Goal: Task Accomplishment & Management: Manage account settings

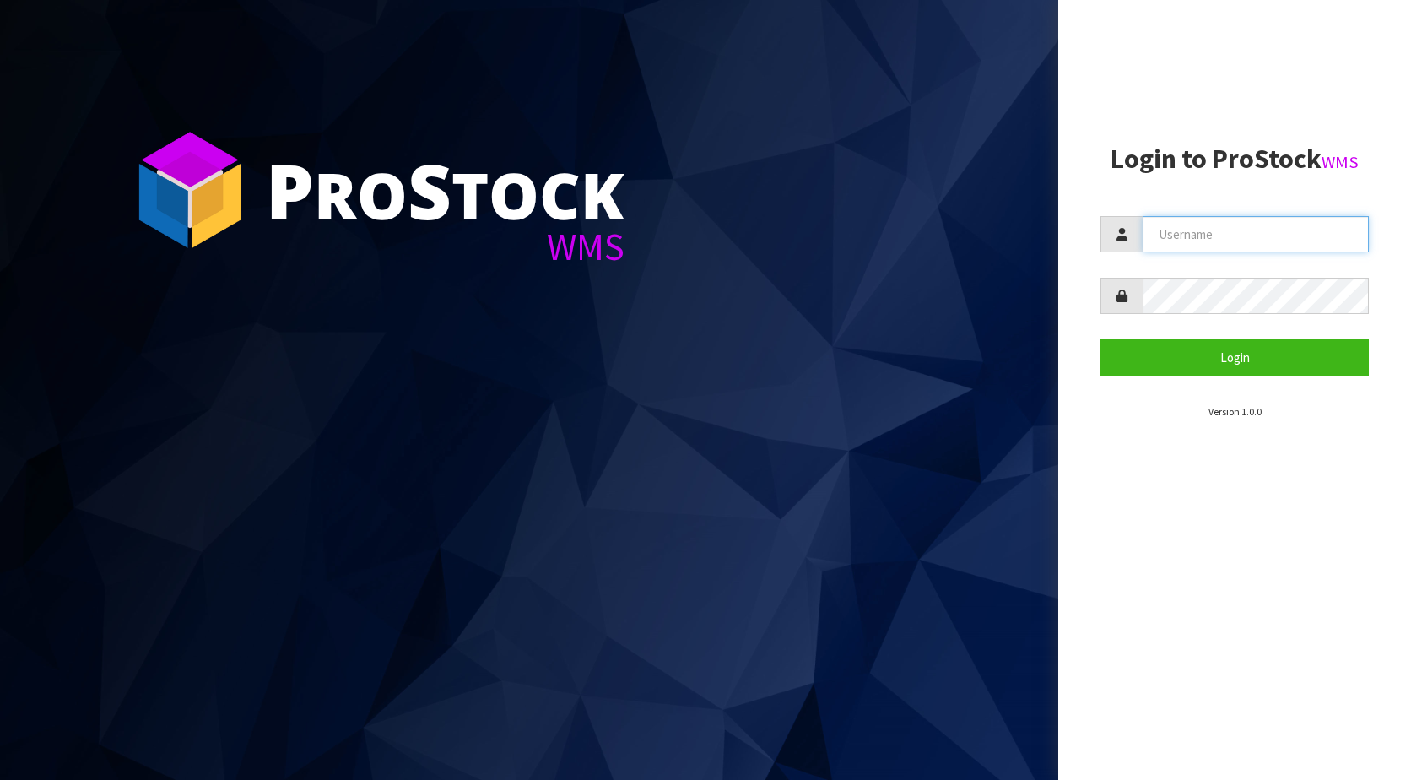
click at [1234, 219] on input "text" at bounding box center [1256, 234] width 226 height 36
click at [1230, 236] on input "cs-comms" at bounding box center [1256, 234] width 226 height 36
paste input "KitchenAid"
type input "KitchenAid"
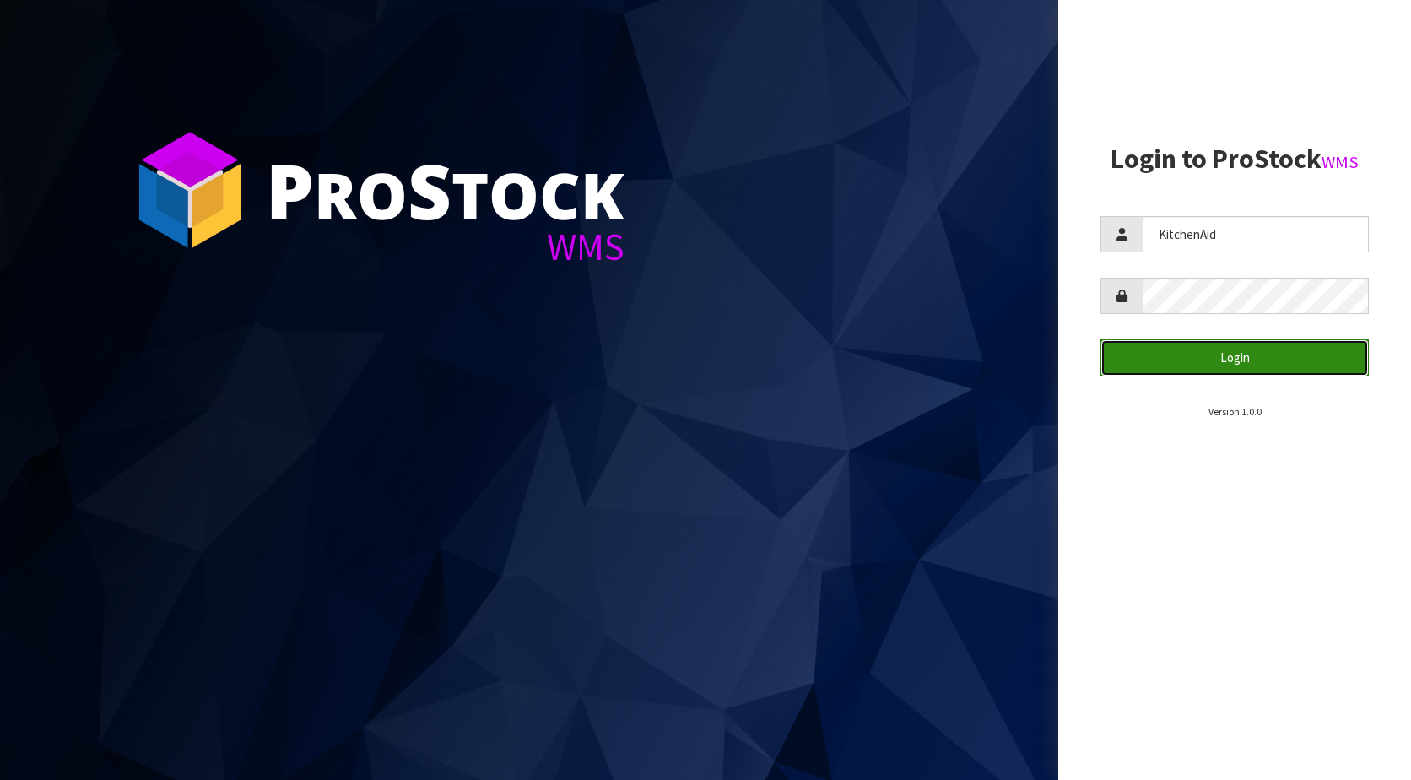
click at [1165, 356] on button "Login" at bounding box center [1235, 357] width 268 height 36
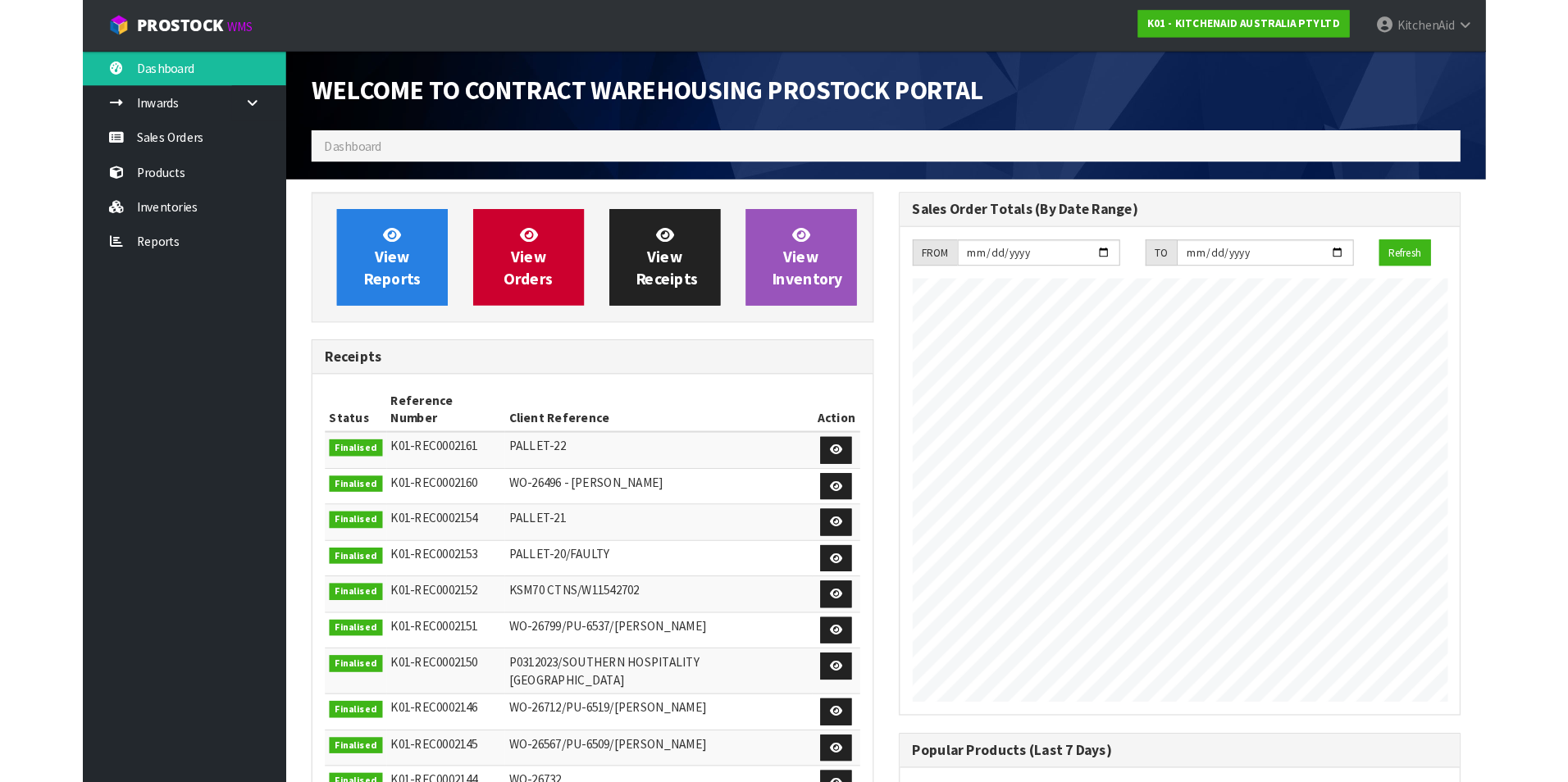
scroll to position [909, 568]
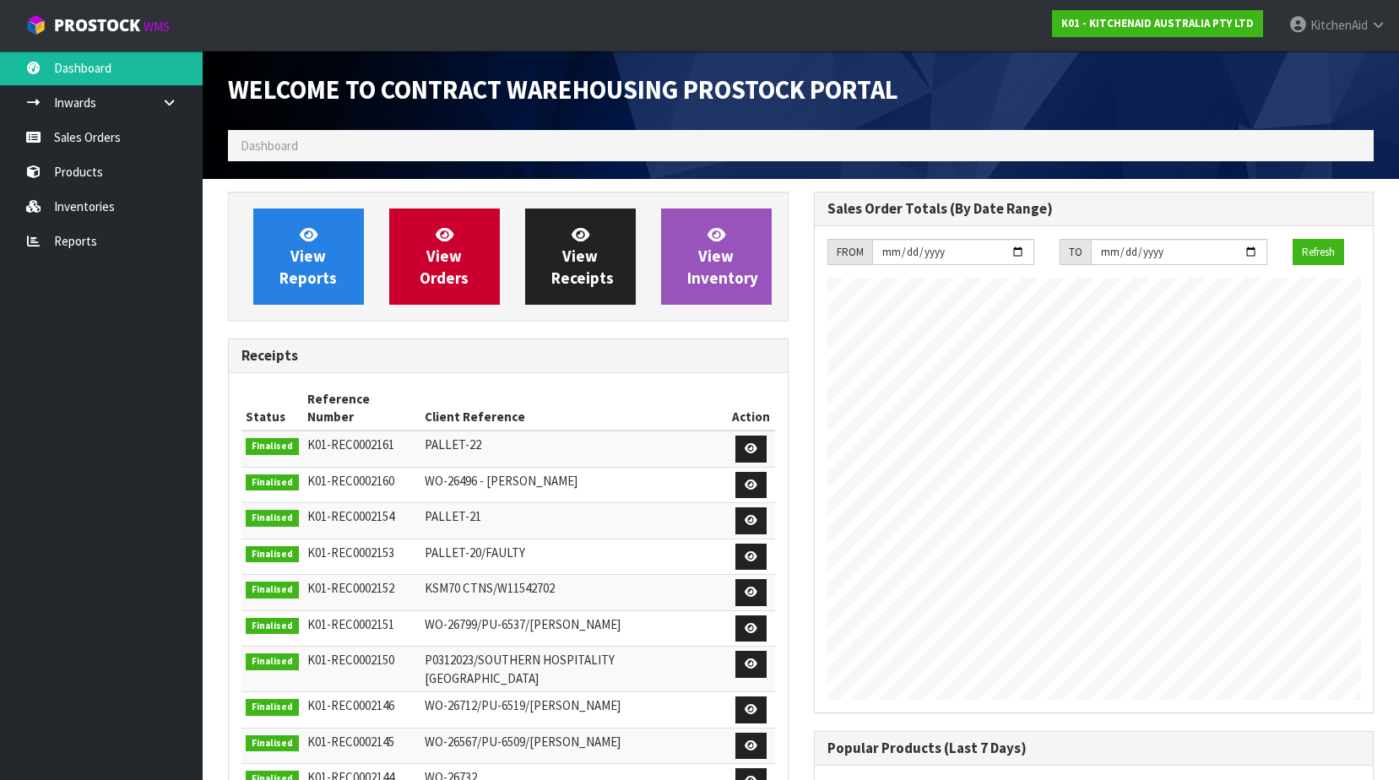
click at [359, 145] on ol "Dashboard" at bounding box center [800, 145] width 1145 height 31
click at [97, 139] on link "Sales Orders" at bounding box center [101, 137] width 203 height 35
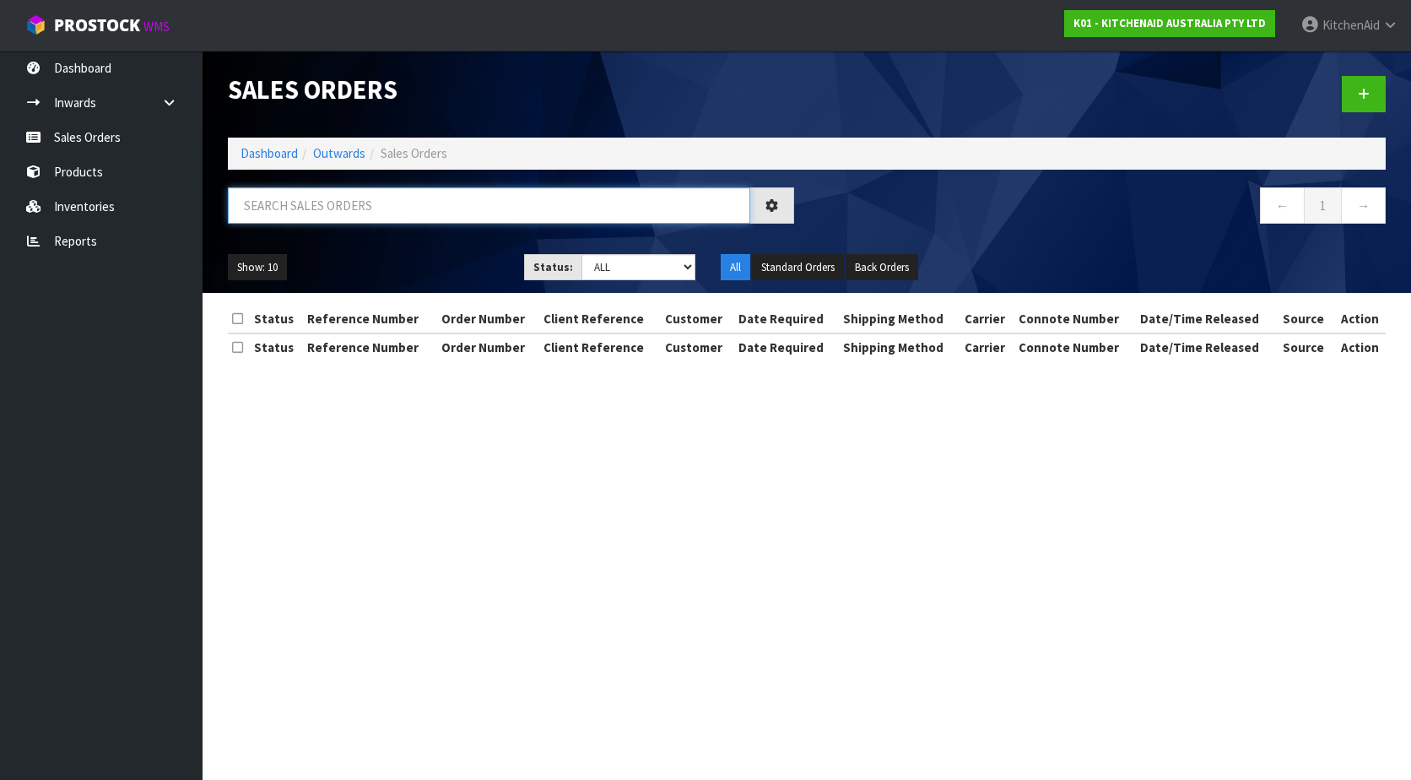
click at [289, 196] on input "text" at bounding box center [489, 205] width 522 height 36
paste input "0000012429"
type input "0000012429"
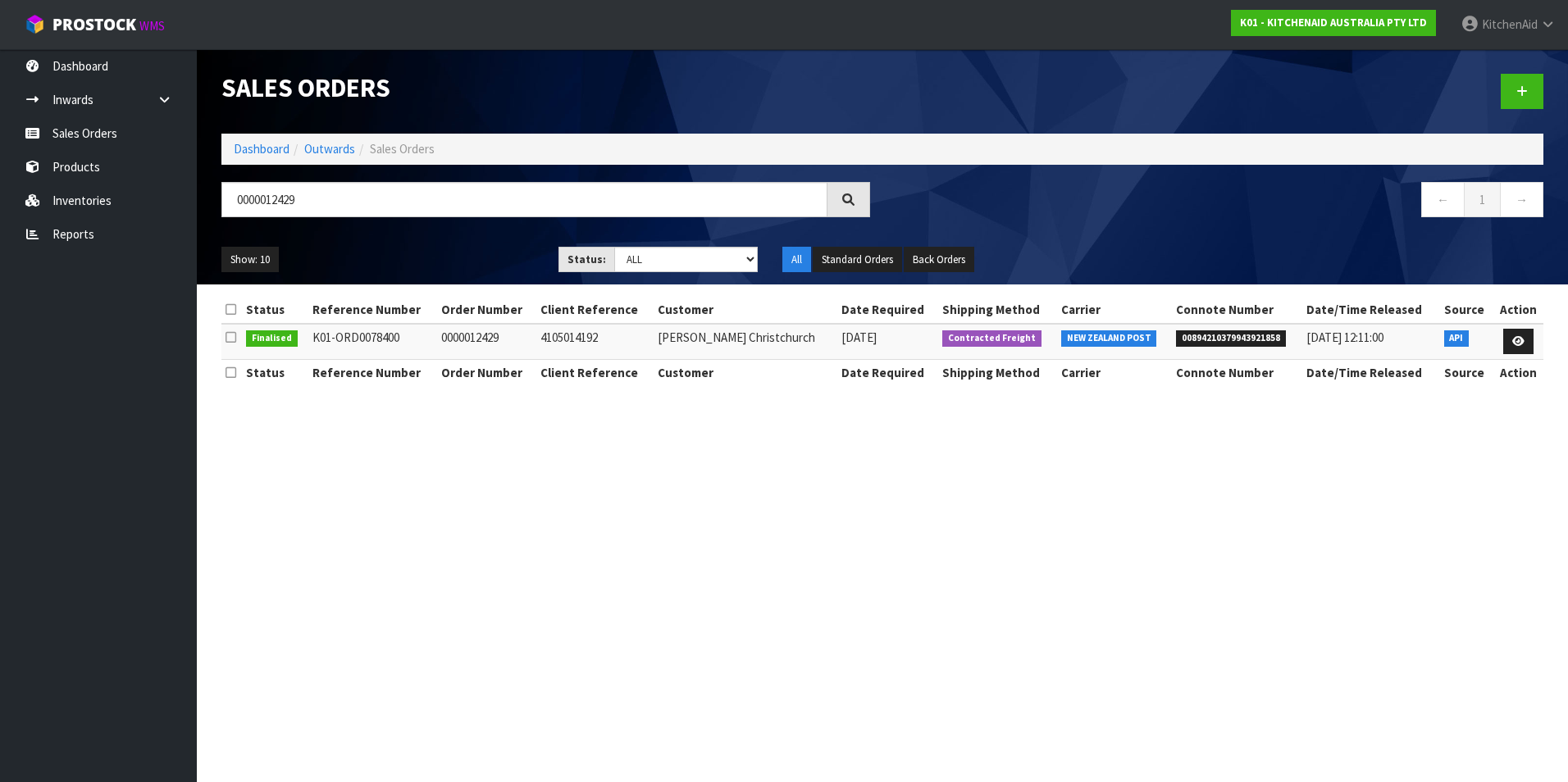
click at [1210, 335] on span "00894210379943921858" at bounding box center [1230, 338] width 110 height 17
copy span "00894210379943921858"
click at [1346, 523] on section "Sales Orders Dashboard Outwards Sales Orders 0000012429 ← 1 → Show: 10 5 10 25 …" at bounding box center [784, 391] width 1568 height 782
click at [1370, 341] on icon at bounding box center [1517, 341] width 13 height 11
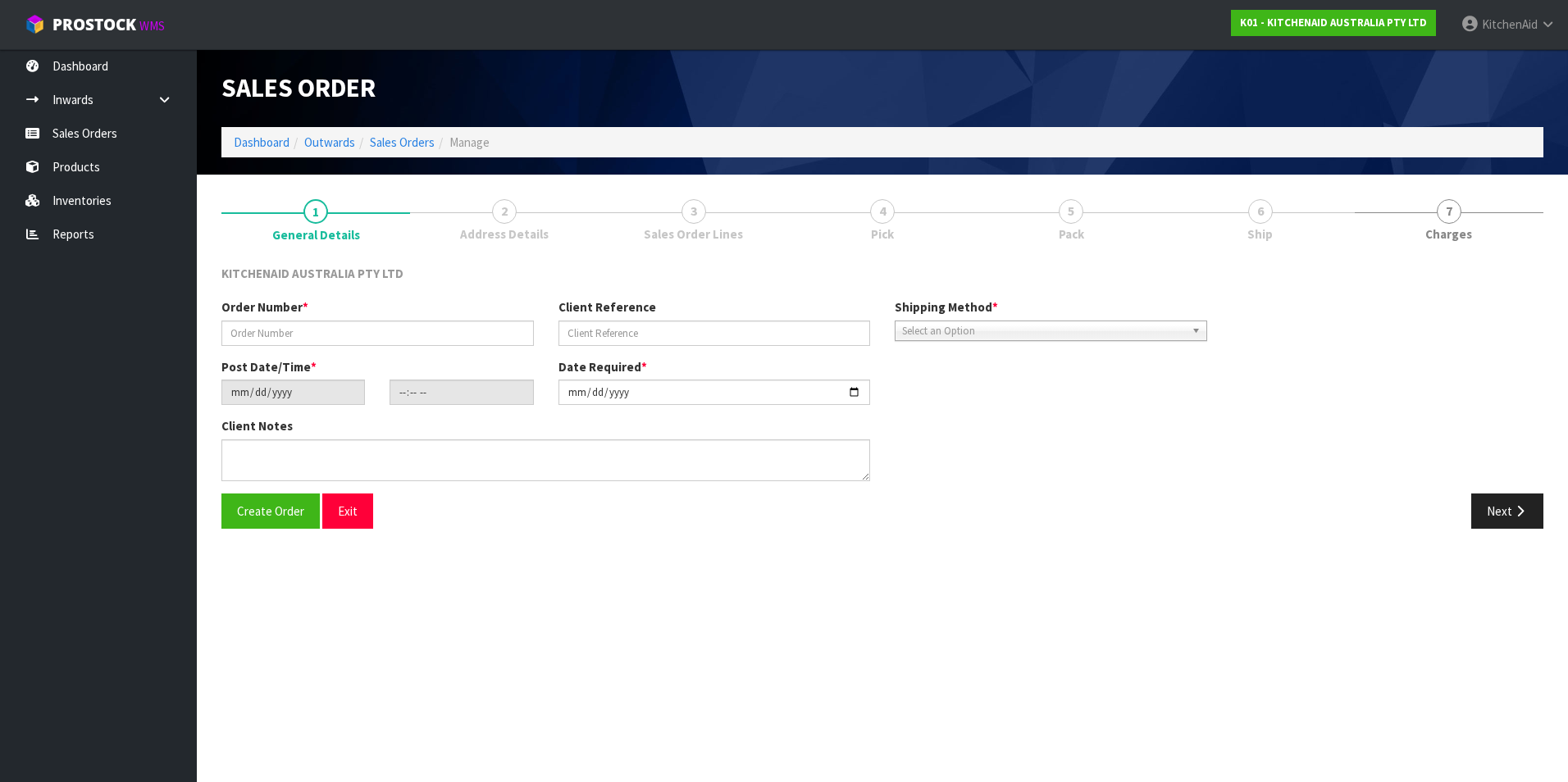
type input "0000012429"
type input "4105014192"
type input "[DATE]"
type input "17:32:39.000"
type input "[DATE]"
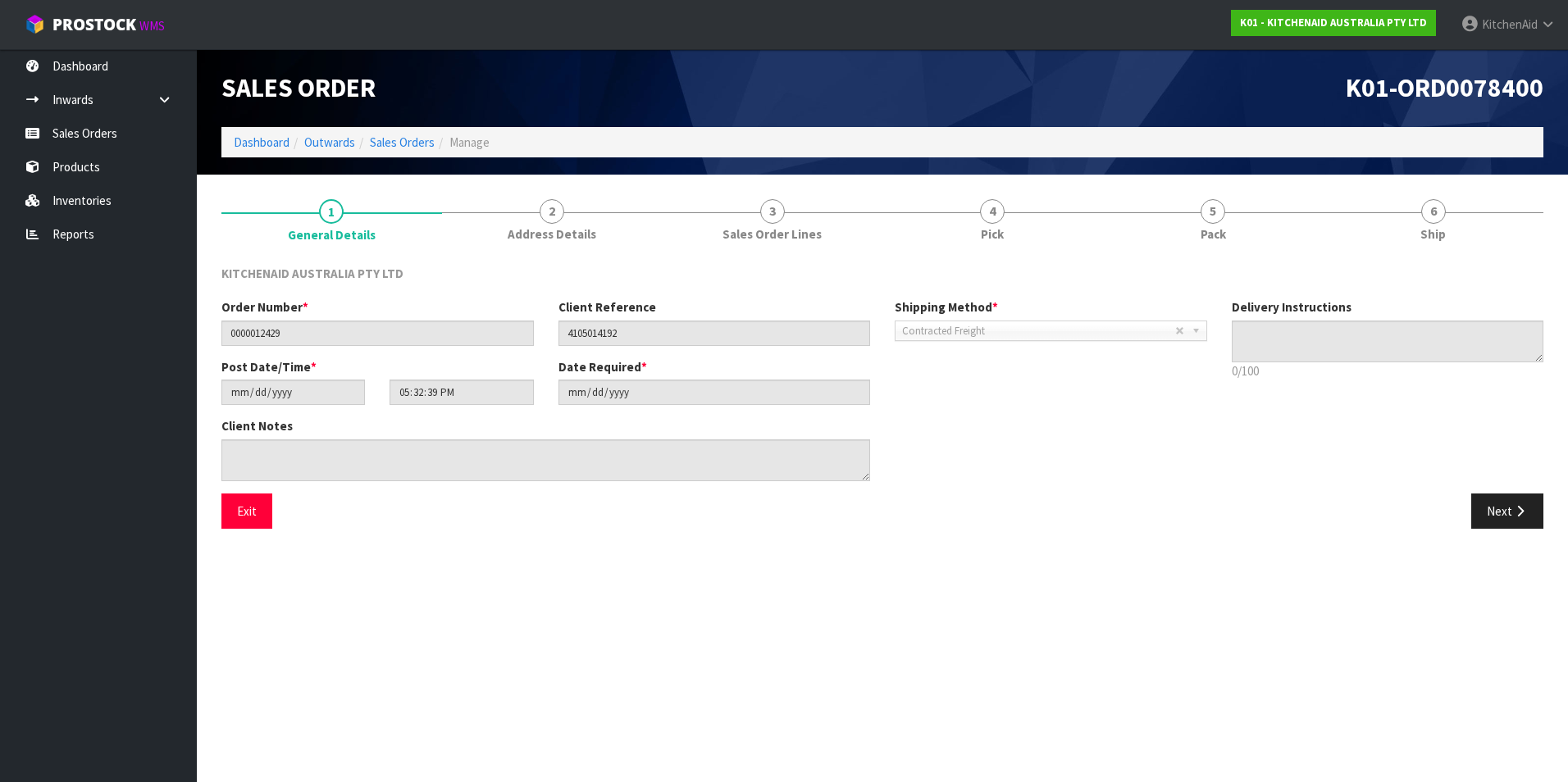
click at [986, 335] on span "Contracted Freight" at bounding box center [1038, 331] width 273 height 19
click at [1297, 334] on textarea at bounding box center [1388, 341] width 313 height 42
click at [663, 321] on input "4105014192" at bounding box center [715, 333] width 313 height 25
click at [454, 372] on div "Post Date/Time * [DATE] 17:32:39.000" at bounding box center [377, 382] width 337 height 47
click at [236, 387] on input "[DATE]" at bounding box center [293, 392] width 144 height 25
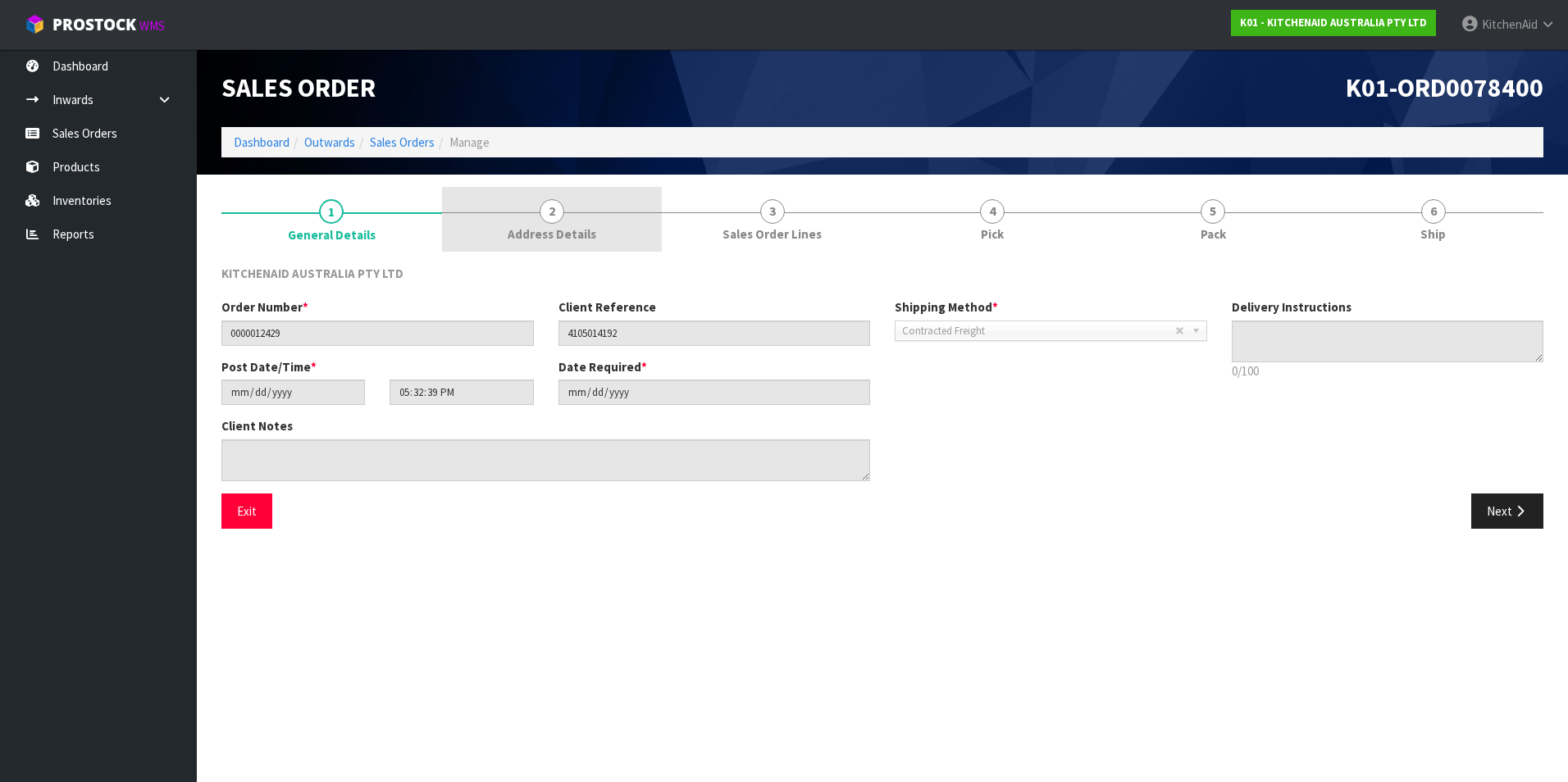
click at [581, 233] on span "Address Details" at bounding box center [551, 234] width 88 height 17
